Goal: Task Accomplishment & Management: Manage account settings

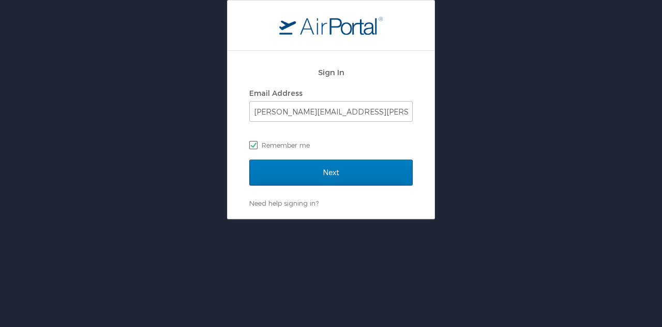
click at [297, 146] on label "Remember me" at bounding box center [331, 145] width 164 height 16
click at [256, 146] on input "Remember me" at bounding box center [252, 144] width 7 height 7
click at [297, 146] on label "Remember me" at bounding box center [331, 145] width 164 height 16
click at [256, 146] on input "Remember me" at bounding box center [252, 144] width 7 height 7
checkbox input "true"
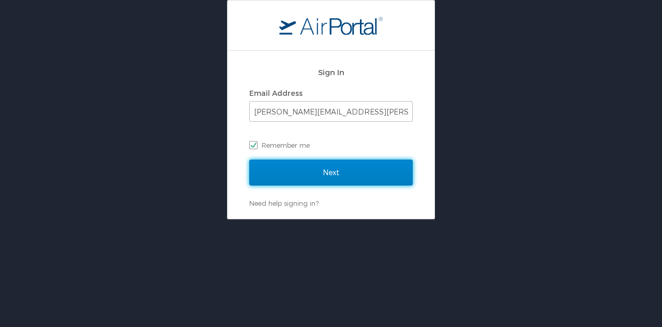
click at [302, 184] on input "Next" at bounding box center [331, 172] width 164 height 26
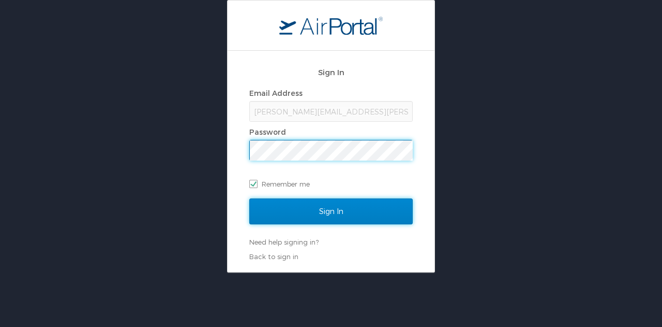
click at [286, 210] on input "Sign In" at bounding box center [331, 211] width 164 height 26
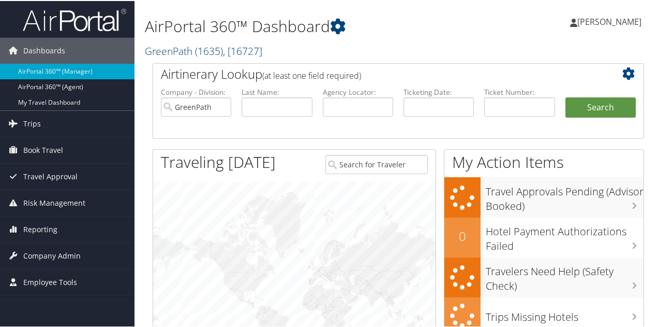
click at [161, 49] on link "GreenPath ( 1635 ) , [ 16727 ]" at bounding box center [203, 50] width 117 height 14
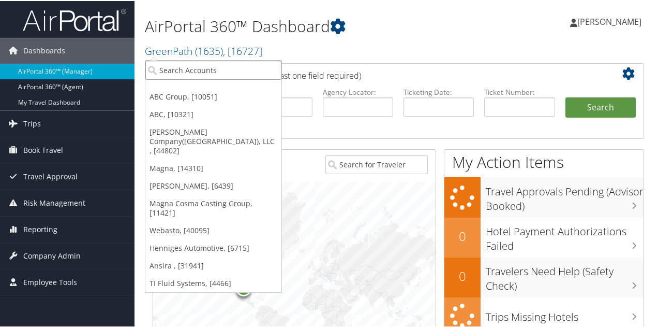
click at [167, 66] on input "search" at bounding box center [213, 69] width 136 height 19
type input "gkn"
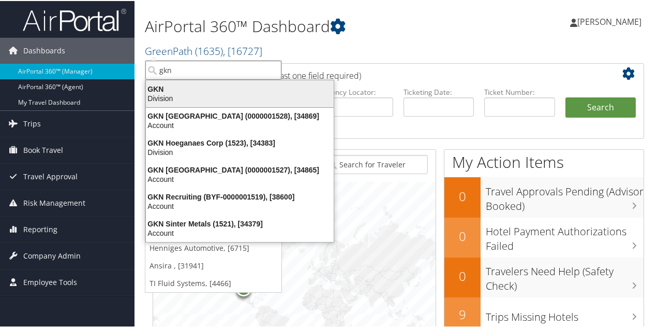
click at [158, 97] on div "Division" at bounding box center [240, 97] width 200 height 9
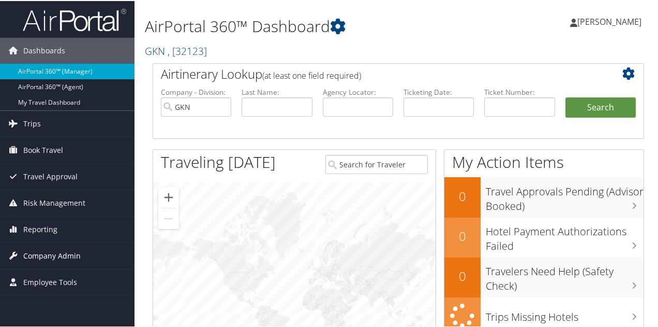
click at [70, 249] on span "Company Admin" at bounding box center [51, 255] width 57 height 26
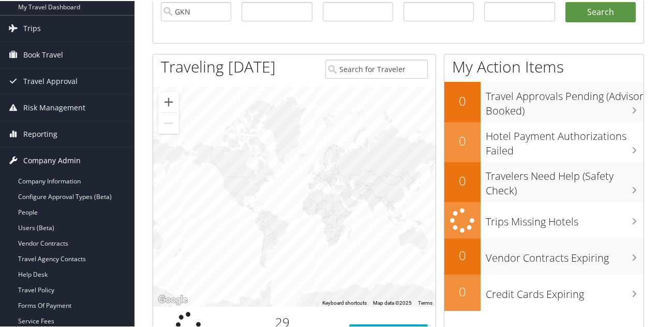
scroll to position [103, 0]
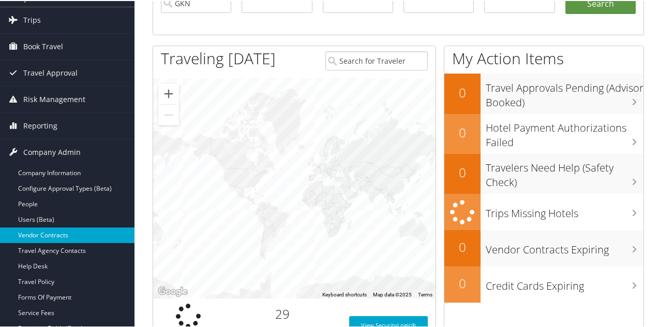
click at [66, 235] on link "Vendor Contracts" at bounding box center [67, 234] width 135 height 16
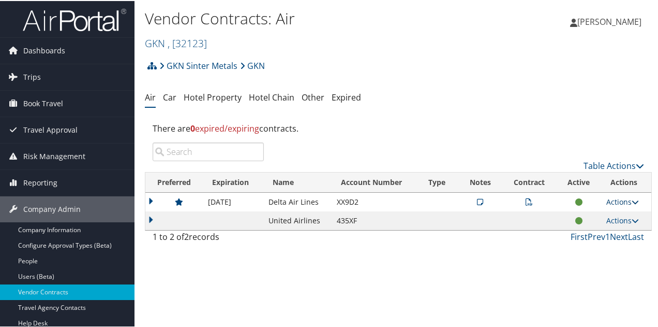
click at [607, 201] on link "Actions" at bounding box center [622, 201] width 33 height 10
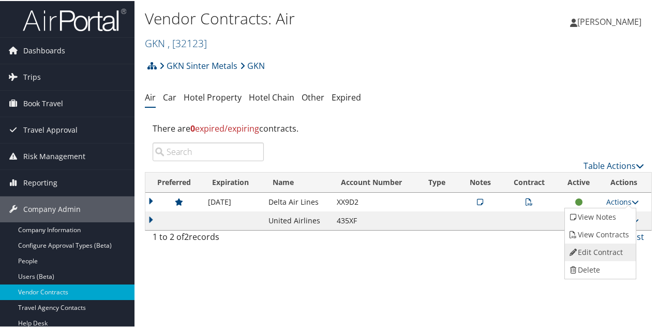
click at [590, 246] on link "Edit Contract" at bounding box center [599, 251] width 69 height 18
select select "[object Object]"
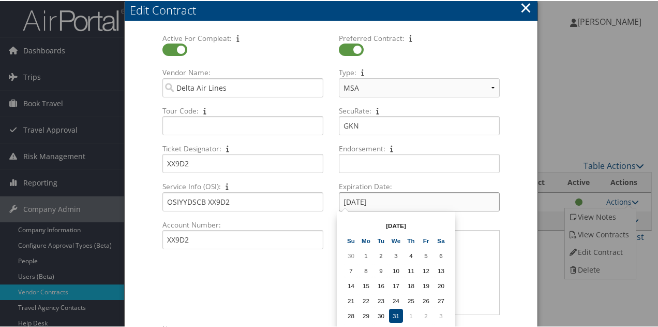
click at [349, 200] on input "[DATE]" at bounding box center [419, 200] width 161 height 19
click at [389, 202] on input "[DATE]" at bounding box center [419, 200] width 161 height 19
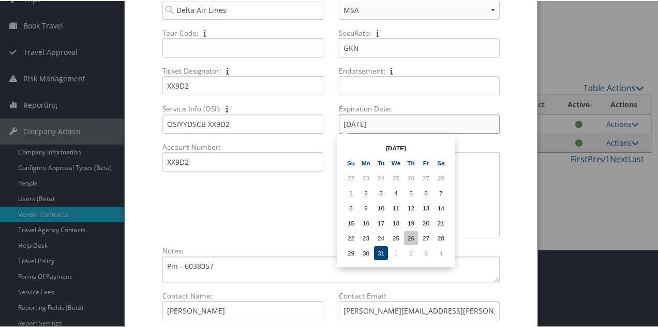
scroll to position [103, 0]
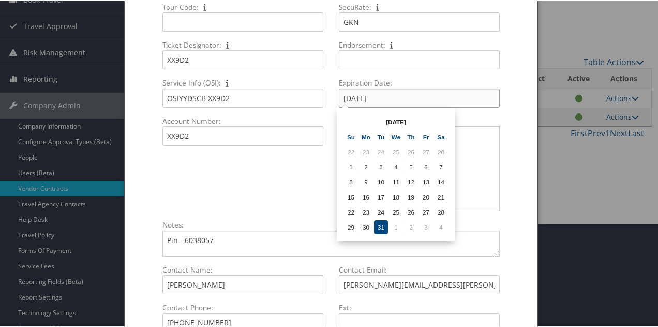
type input "[DATE]"
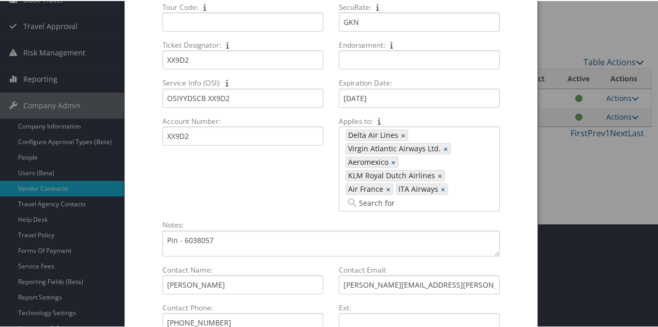
click at [514, 175] on form "Active For Compleat: Multiple values The selected items contain different value…" at bounding box center [331, 168] width 392 height 479
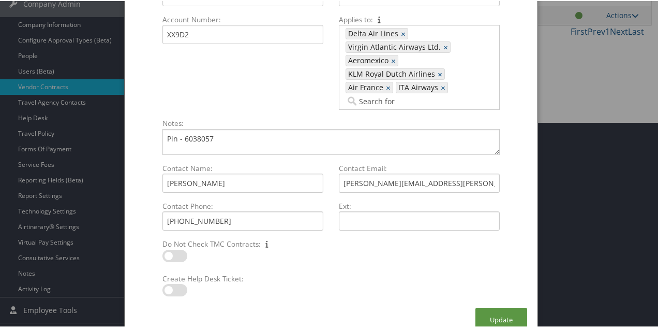
scroll to position [205, 0]
click at [503, 306] on button "Update" at bounding box center [502, 318] width 52 height 24
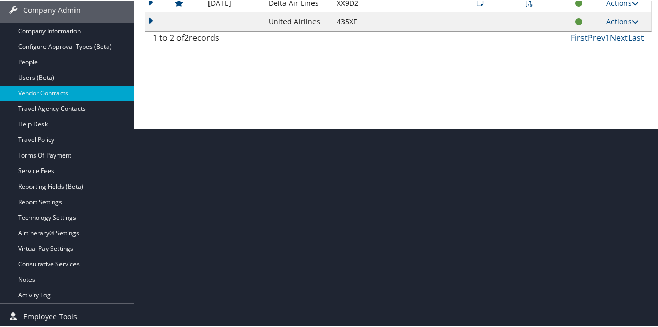
scroll to position [43, 0]
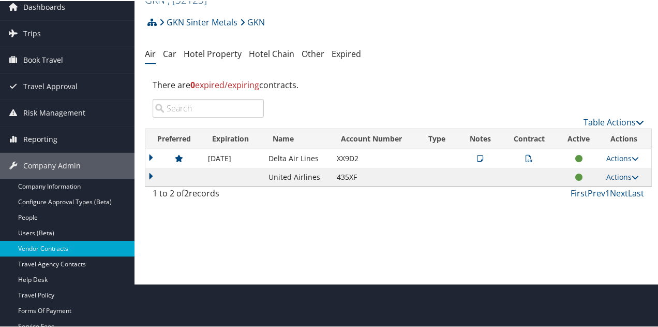
click at [526, 156] on icon at bounding box center [529, 157] width 7 height 7
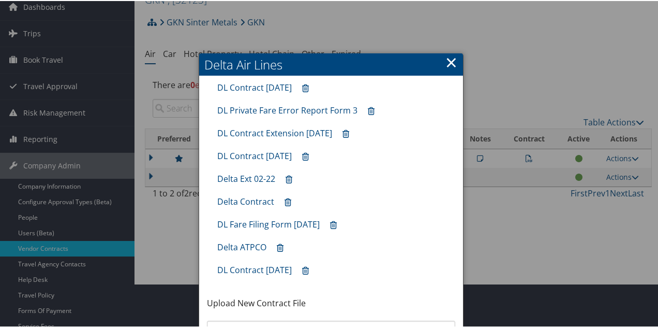
click at [503, 225] on div at bounding box center [331, 163] width 662 height 327
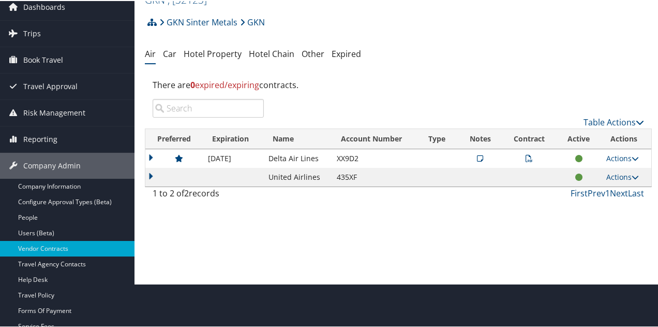
click at [477, 156] on icon at bounding box center [480, 157] width 6 height 7
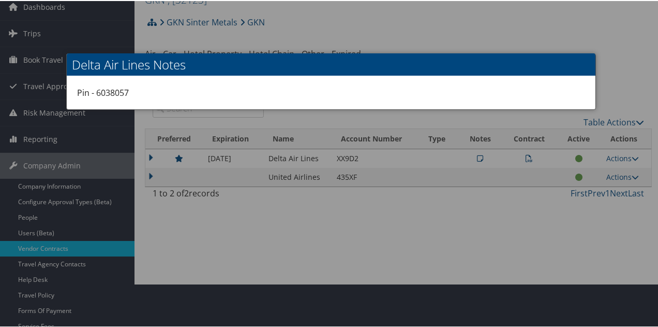
click at [371, 34] on div at bounding box center [331, 163] width 662 height 327
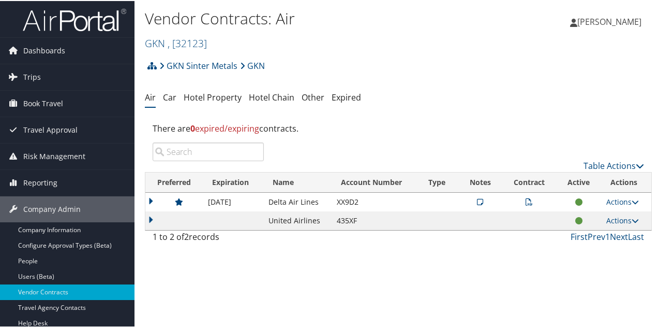
scroll to position [0, 0]
